Goal: Information Seeking & Learning: Learn about a topic

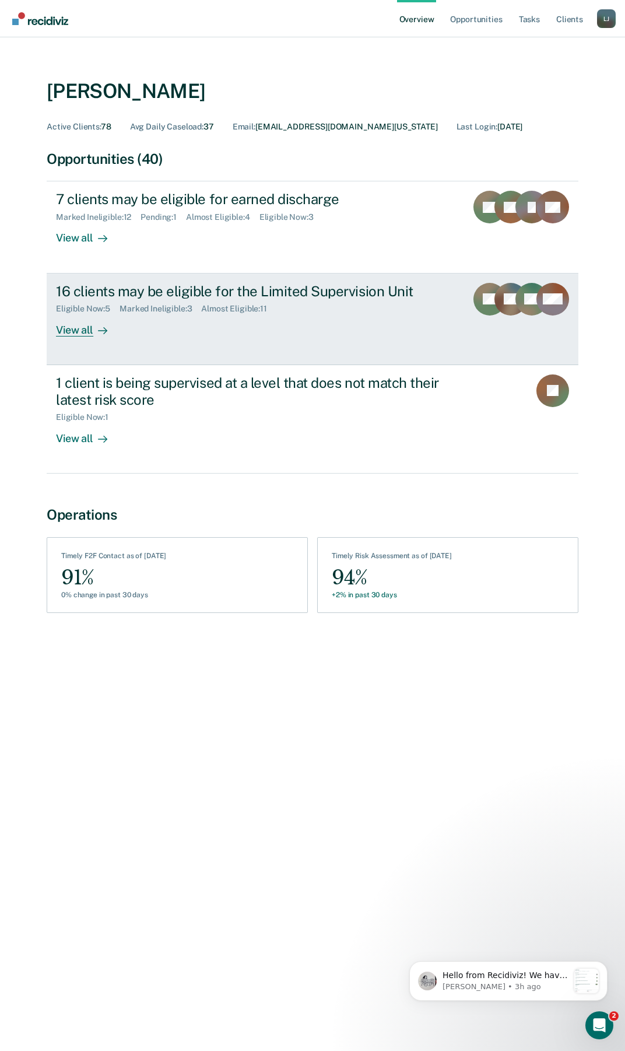
click at [94, 336] on div at bounding box center [100, 329] width 14 height 13
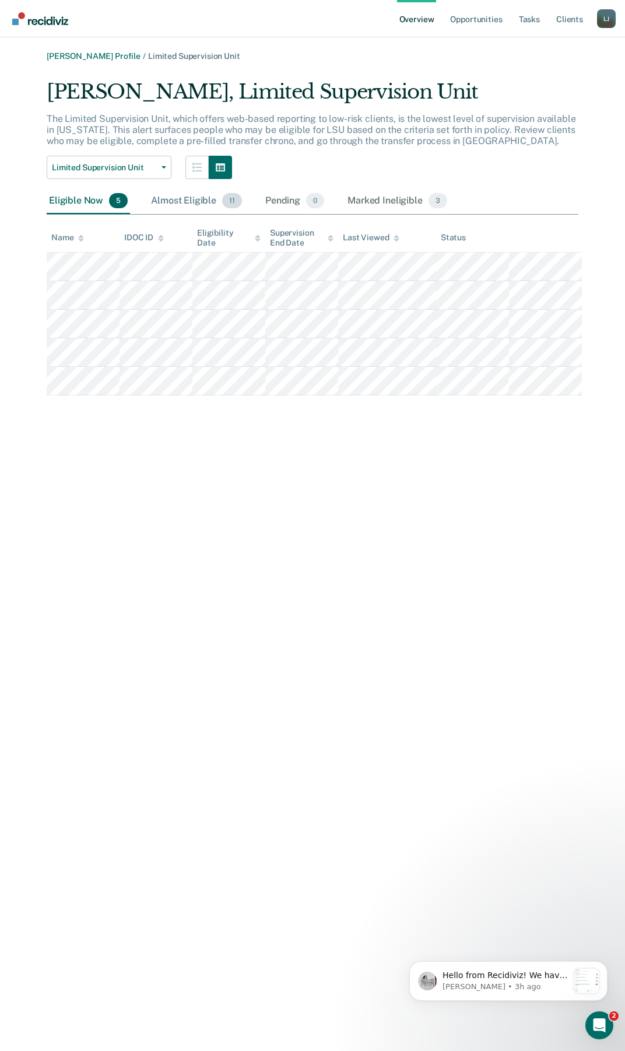
click at [166, 201] on div "Almost Eligible 11" at bounding box center [197, 201] width 96 height 26
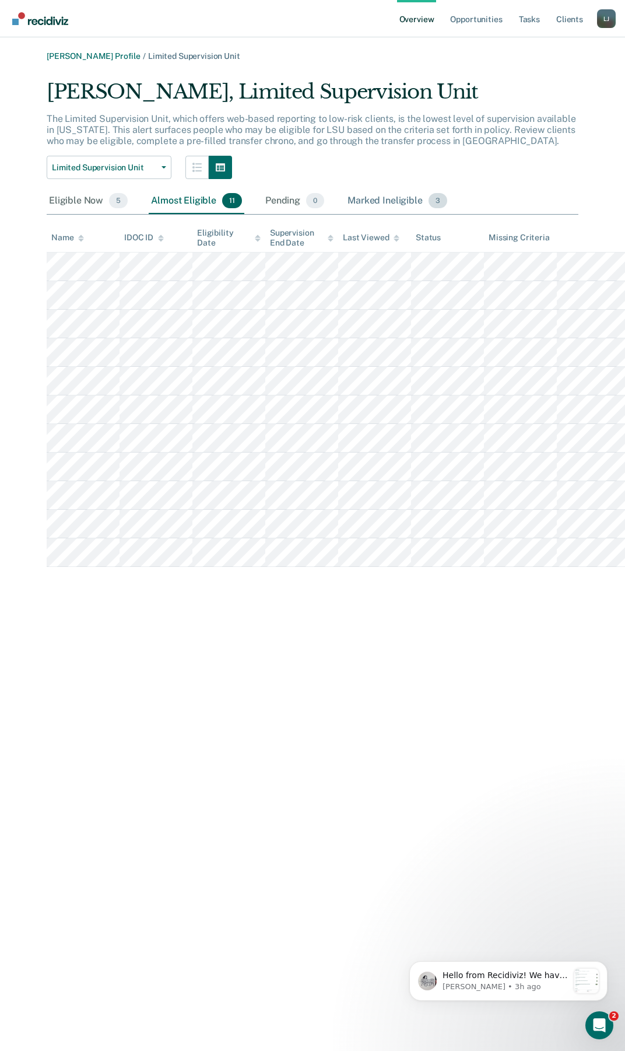
click at [394, 205] on div "Marked Ineligible 3" at bounding box center [397, 201] width 104 height 26
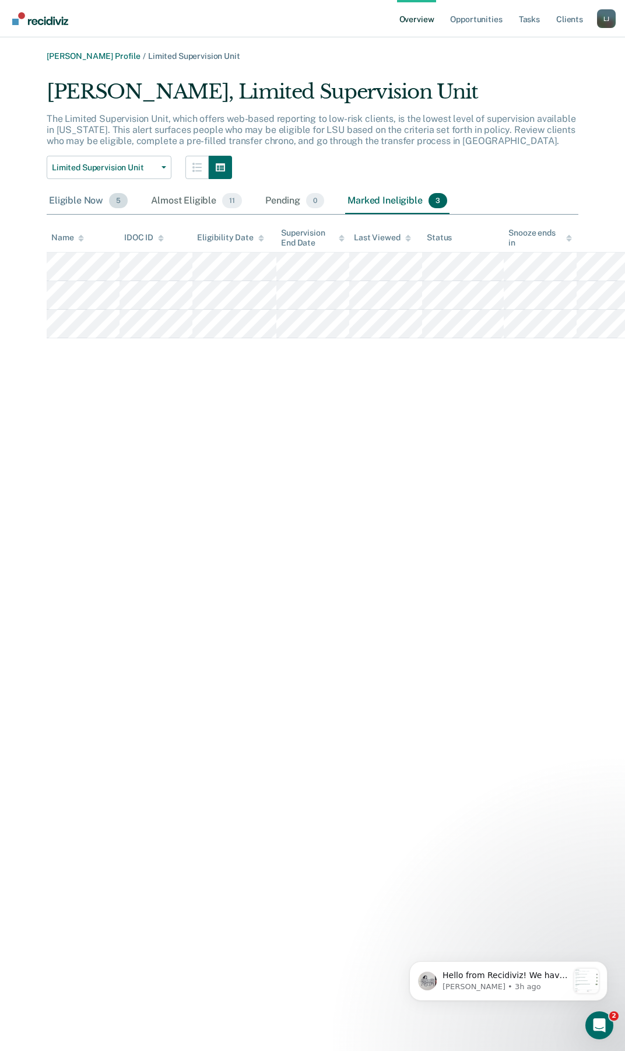
click at [85, 192] on div "Eligible Now 5" at bounding box center [88, 201] width 83 height 26
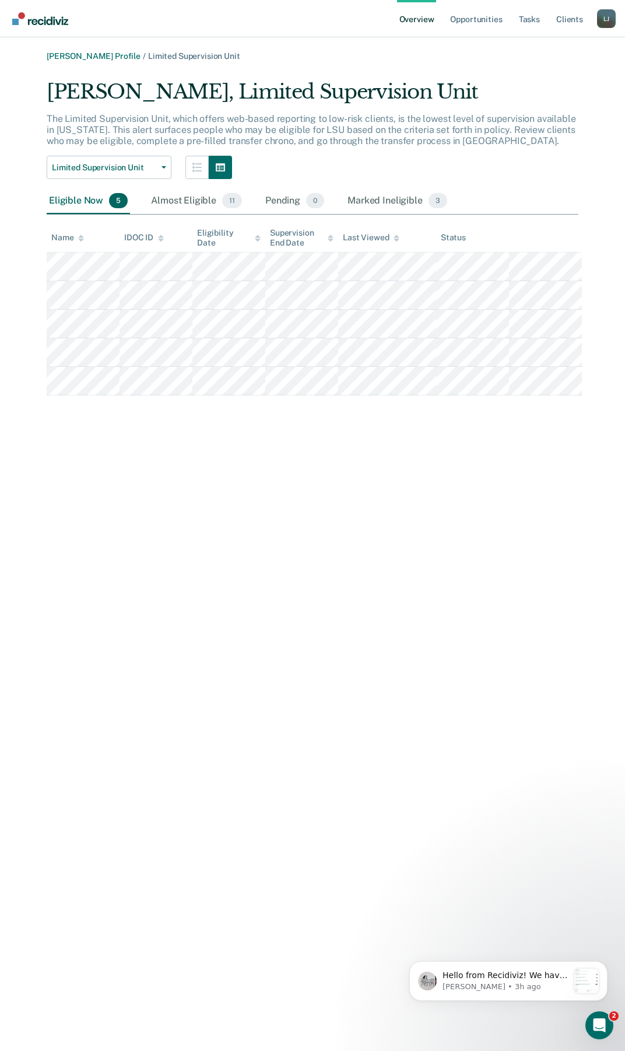
click at [36, 22] on img "Go to Recidiviz Home" at bounding box center [40, 18] width 56 height 13
